Goal: Transaction & Acquisition: Purchase product/service

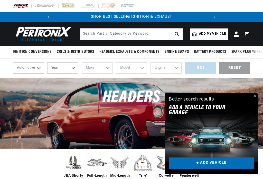
scroll to position [0, 155]
click at [241, 165] on link "+ ADD VEHICLE" at bounding box center [210, 163] width 85 height 12
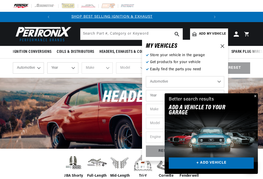
scroll to position [0, 0]
click at [185, 84] on select "Automotive Agricultural Industrial Marine Motorcycle" at bounding box center [185, 81] width 78 height 11
click at [237, 166] on link "+ ADD VEHICLE" at bounding box center [210, 163] width 85 height 12
click at [232, 165] on link "+ ADD VEHICLE" at bounding box center [210, 163] width 85 height 12
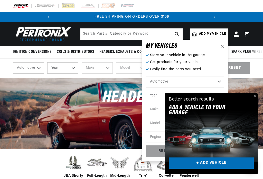
click at [255, 98] on button "Close" at bounding box center [254, 96] width 6 height 6
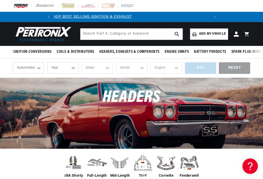
scroll to position [0, 0]
click at [209, 34] on span "Add my vehicle" at bounding box center [212, 34] width 27 height 5
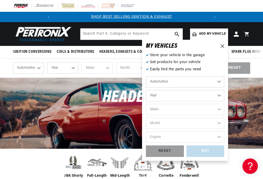
click at [187, 86] on select "Automotive Agricultural Industrial Marine Motorcycle" at bounding box center [185, 81] width 78 height 11
click at [183, 99] on select "Year 2024 2023 2022 2021 2020 2019 2018 2017 2016 2015 2014 2013 2012 2011 2010…" at bounding box center [185, 95] width 78 height 11
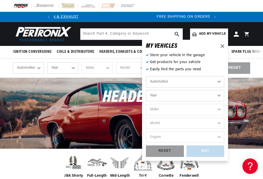
select select "1981"
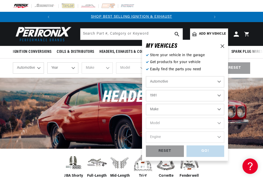
click at [179, 111] on select "Make Alfa Romeo American Motors Avanti Buick Cadillac Checker Chevrolet Chrysle…" at bounding box center [185, 109] width 78 height 11
select select "Chevrolet"
click at [195, 124] on select "Model B60 Bel Air C10 C10 Suburban C20 C20 Suburban C30 C60 C70 Camaro Caprice …" at bounding box center [185, 123] width 78 height 11
select select "Corvette"
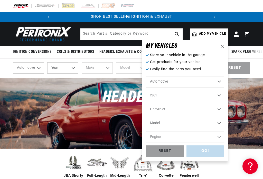
select select "Corvette"
click at [171, 140] on select "Engine 5.7L" at bounding box center [185, 137] width 78 height 11
select select "5.7L"
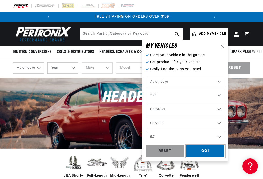
click at [207, 150] on div "GO!" at bounding box center [205, 151] width 38 height 12
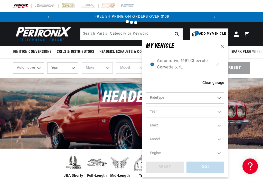
select select "1981"
select select "Chevrolet"
select select "Corvette"
select select "5.7L"
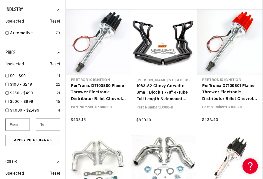
scroll to position [704, 0]
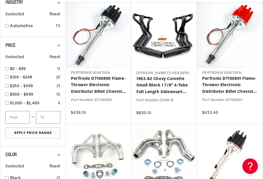
click at [166, 81] on link "1963-82 Chevy Corvette Small Block 1 7/8" 4-Tube Full Length Sidemount Header w…" at bounding box center [163, 86] width 55 height 20
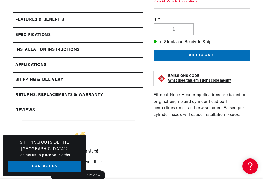
click at [75, 21] on div "Features & Benefits" at bounding box center [74, 20] width 123 height 7
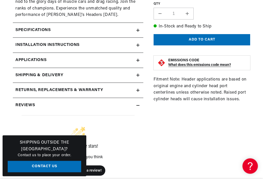
scroll to position [334, 0]
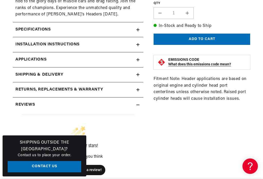
click at [122, 33] on div "Specifications" at bounding box center [74, 29] width 123 height 7
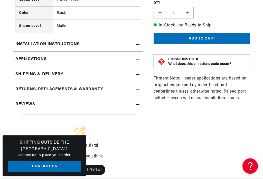
scroll to position [588, 0]
click at [72, 46] on h2 "Installation instructions" at bounding box center [47, 44] width 64 height 7
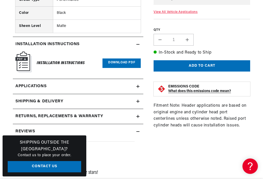
scroll to position [0, 0]
click at [119, 63] on link "Download PDF" at bounding box center [121, 62] width 38 height 9
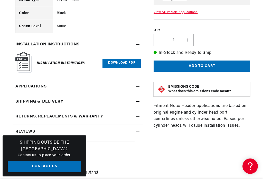
scroll to position [0, 155]
click at [107, 88] on link "Applications" at bounding box center [78, 86] width 130 height 15
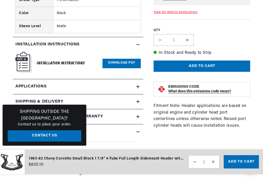
scroll to position [1064, 0]
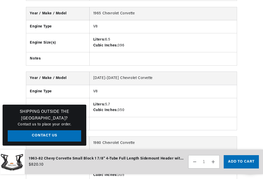
click at [258, 101] on div "Year / Make / Model 1963-1968 Chevrolet Corvette Engine Type V8 Engine Size(s) …" at bounding box center [131, 104] width 263 height 324
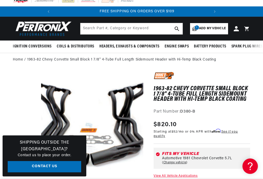
scroll to position [0, 155]
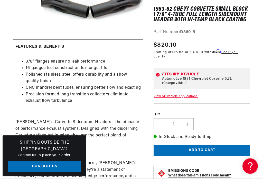
scroll to position [154, 0]
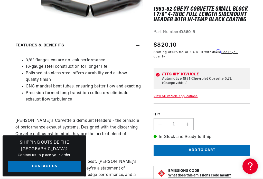
click at [225, 150] on button "Add to cart" at bounding box center [201, 151] width 96 height 12
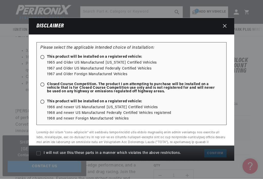
scroll to position [0, 155]
click at [45, 83] on span "Closed Course Competition. The product I am attempting to purchase will be inst…" at bounding box center [128, 88] width 177 height 11
click at [45, 83] on input "Closed Course Competition. The product I am attempting to purchase will be inst…" at bounding box center [43, 84] width 3 height 3
radio input "true"
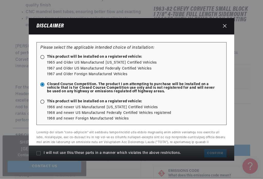
scroll to position [229, 0]
click at [36, 155] on input "I will not use this/these parts in a manner which violates the above restrictio…" at bounding box center [38, 153] width 4 height 4
checkbox input "true"
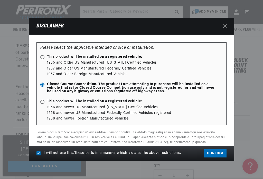
scroll to position [0, 0]
click at [215, 157] on button "Confirm" at bounding box center [215, 153] width 22 height 8
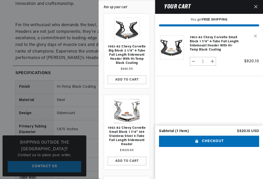
scroll to position [0, 155]
click at [257, 8] on icon "Close" at bounding box center [255, 6] width 3 height 3
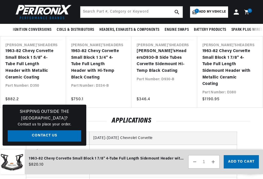
scroll to position [877, 0]
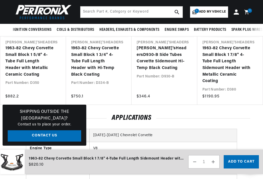
click at [165, 62] on link "Doug's Headers D930-B Side Tubes Corvette Sidemount Hi-Temp Black Coating" at bounding box center [161, 58] width 50 height 26
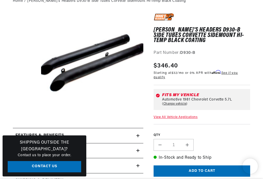
scroll to position [131, 0]
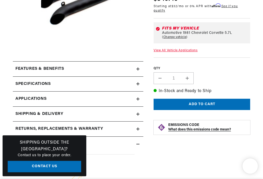
click at [76, 69] on div "Features & Benefits" at bounding box center [74, 69] width 123 height 7
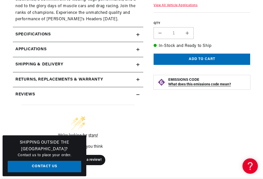
scroll to position [329, 0]
click at [76, 38] on div "Specifications" at bounding box center [74, 34] width 123 height 7
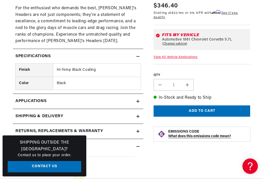
scroll to position [308, 0]
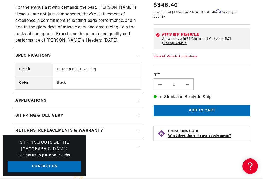
click at [224, 116] on button "Add to cart" at bounding box center [201, 111] width 96 height 12
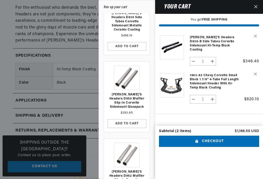
scroll to position [0, 155]
click at [137, 93] on link "[PERSON_NAME]'s Headers D950 Muffler Slip-In Corvette Sidemount Glasspack" at bounding box center [126, 101] width 41 height 16
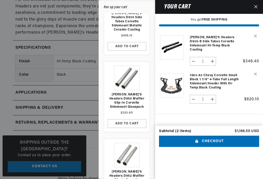
scroll to position [0, 0]
click at [129, 148] on link "Your cart" at bounding box center [127, 155] width 26 height 24
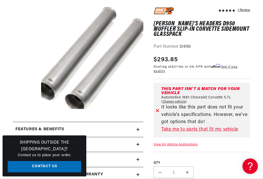
click at [212, 126] on link "Take me to parts that fit my vehicle" at bounding box center [204, 129] width 87 height 7
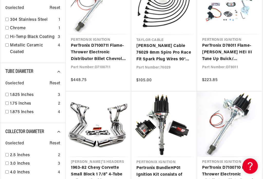
scroll to position [402, 0]
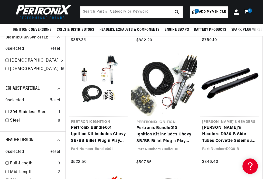
scroll to position [167, 0]
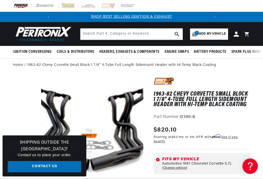
click at [250, 33] on icon at bounding box center [247, 34] width 11 height 6
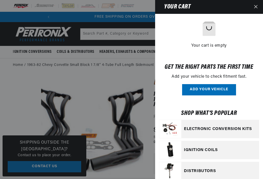
click at [257, 9] on button "Close" at bounding box center [255, 7] width 11 height 14
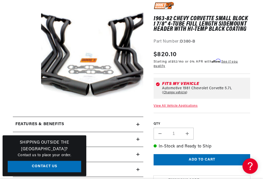
scroll to position [75, 0]
click at [215, 161] on button "Add to cart" at bounding box center [201, 160] width 96 height 12
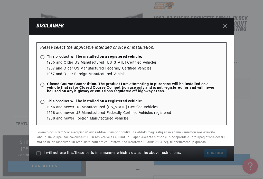
click at [45, 90] on span "Closed Course Competition. The product I am attempting to purchase will be inst…" at bounding box center [128, 88] width 177 height 11
click at [45, 87] on input "Closed Course Competition. The product I am attempting to purchase will be inst…" at bounding box center [43, 84] width 3 height 3
radio input "true"
click at [36, 155] on input "I will not use this/these parts in a manner which violates the above restrictio…" at bounding box center [38, 153] width 4 height 4
checkbox input "true"
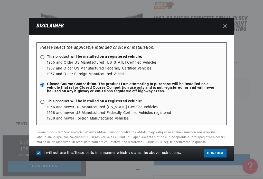
scroll to position [0, 155]
click at [219, 157] on button "Confirm" at bounding box center [215, 153] width 22 height 8
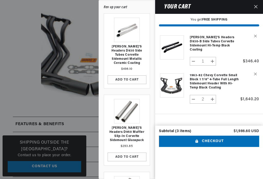
scroll to position [0, 0]
click at [129, 153] on button "ADD TO CART" at bounding box center [126, 157] width 39 height 9
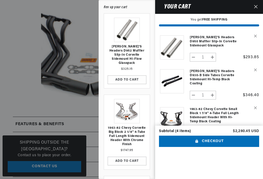
scroll to position [0, 155]
click at [127, 77] on button "ADD TO CART" at bounding box center [126, 79] width 39 height 9
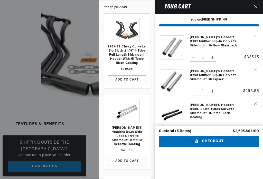
click at [205, 42] on link "[PERSON_NAME]'s Headers D952 Muffler Slip-In Corvette Sidemount Hi-Flow Glasspa…" at bounding box center [214, 41] width 51 height 12
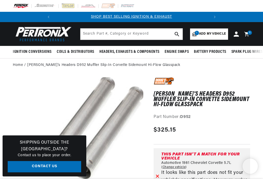
scroll to position [122, 0]
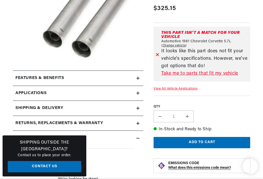
click at [86, 77] on div "Features & Benefits" at bounding box center [74, 78] width 123 height 7
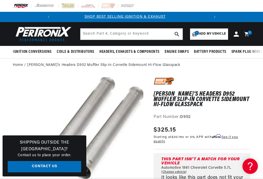
scroll to position [0, 0]
click at [252, 34] on icon at bounding box center [247, 34] width 11 height 6
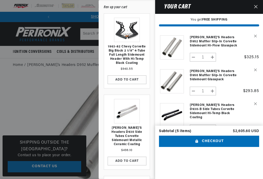
click at [225, 9] on div "Your cart" at bounding box center [210, 7] width 111 height 14
click at [178, 5] on h2 "Your cart" at bounding box center [175, 6] width 32 height 5
click at [258, 7] on button "Close" at bounding box center [255, 7] width 11 height 14
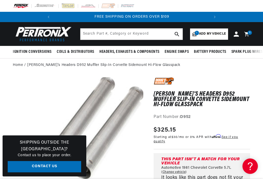
click at [248, 35] on icon at bounding box center [247, 34] width 11 height 6
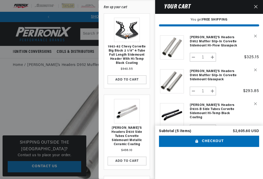
click at [210, 136] on button "Checkout" at bounding box center [209, 142] width 100 height 12
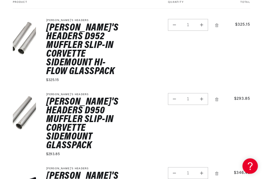
scroll to position [102, 0]
click at [218, 95] on link "Remove Doug's Headers D950 Muffler Slip-In Corvette Sidemount Glasspack" at bounding box center [216, 99] width 9 height 9
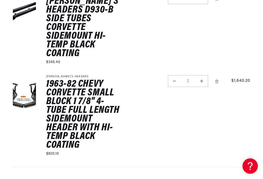
scroll to position [0, 0]
click at [176, 75] on button "Decrease quantity for 1963-82 Chevy Corvette Small Block 1 7/8&quot; 4-Tube Ful…" at bounding box center [174, 81] width 12 height 12
type input "1"
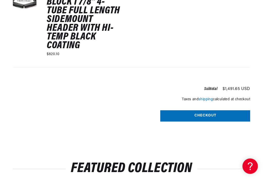
scroll to position [305, 0]
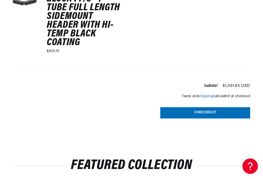
click at [253, 167] on icon at bounding box center [250, 166] width 8 height 38
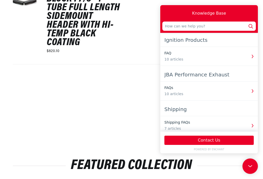
scroll to position [0, 0]
click at [253, 168] on icon at bounding box center [250, 166] width 8 height 38
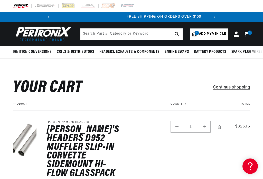
scroll to position [0, 155]
